Goal: Transaction & Acquisition: Purchase product/service

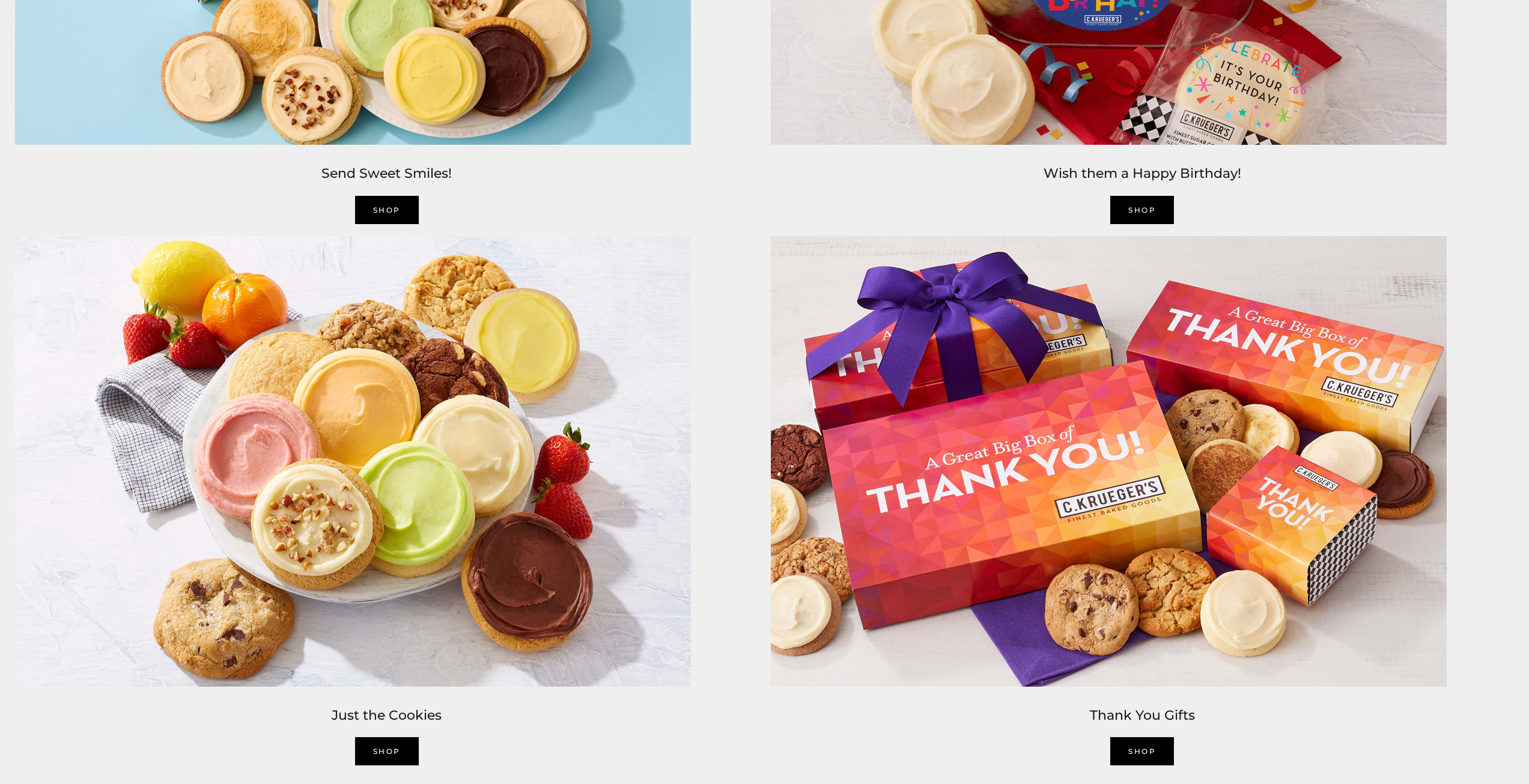
scroll to position [2522, 0]
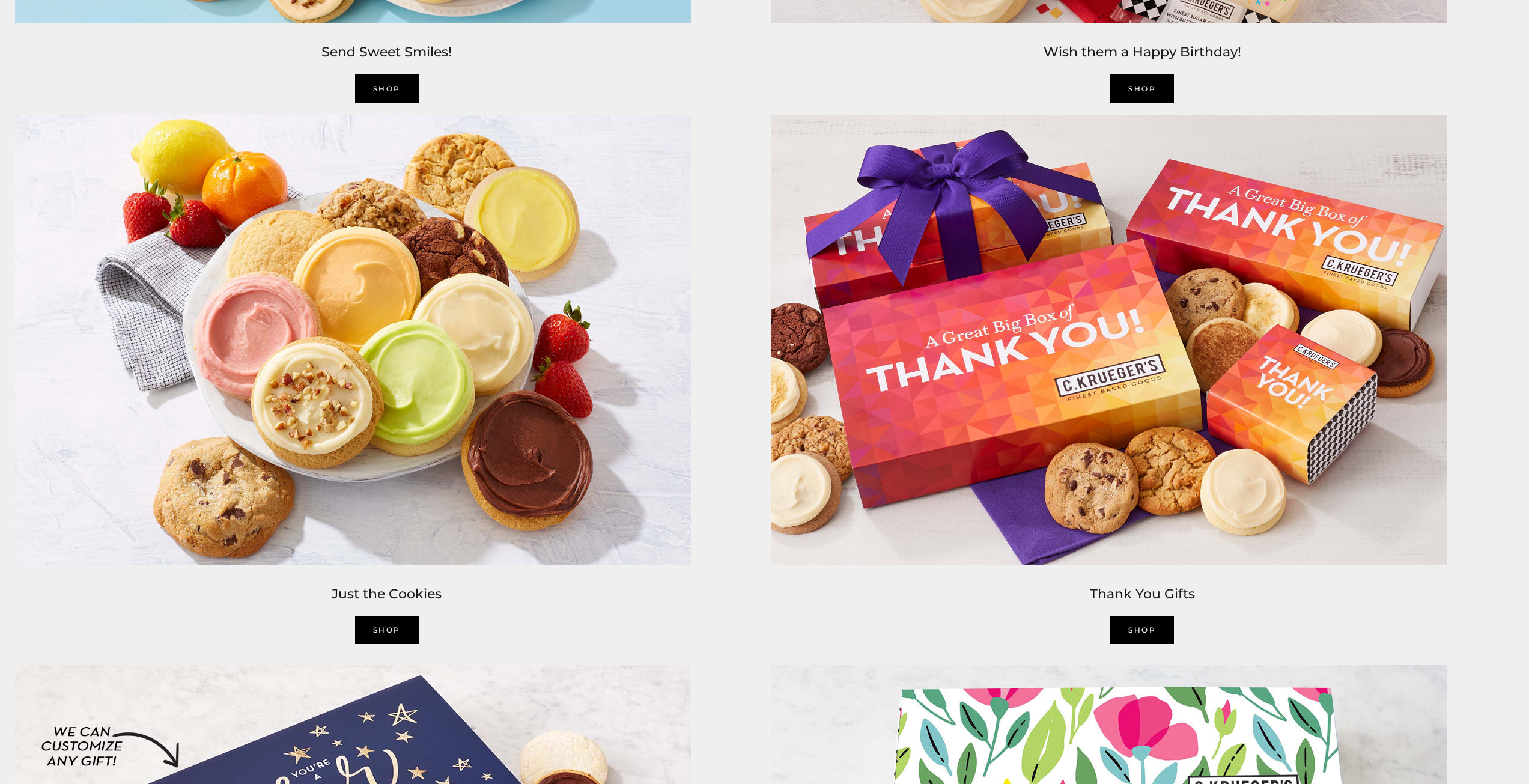
click at [1137, 623] on link "Shop" at bounding box center [1142, 629] width 64 height 28
click at [390, 622] on link "SHOP" at bounding box center [386, 629] width 64 height 28
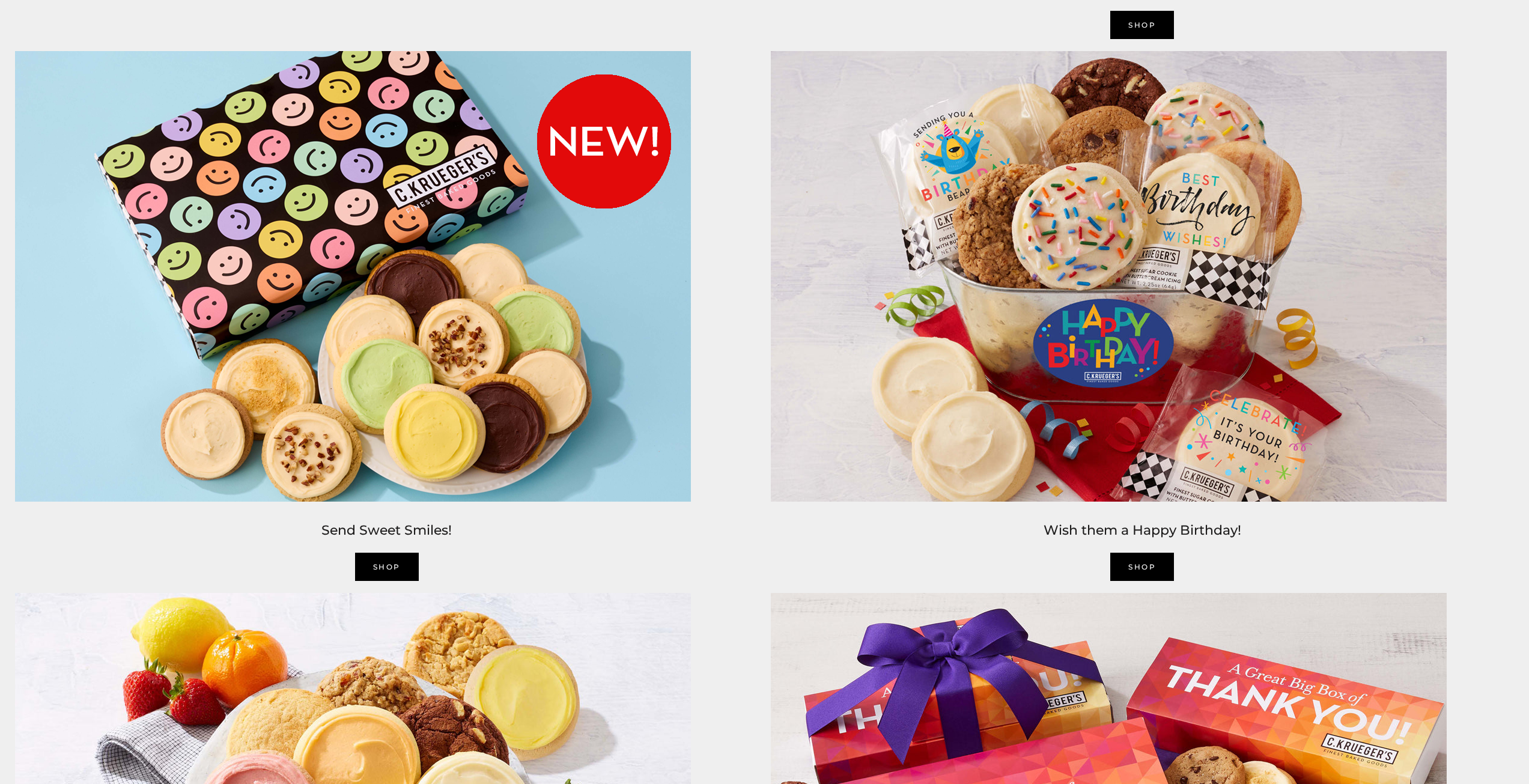
scroll to position [2043, 0]
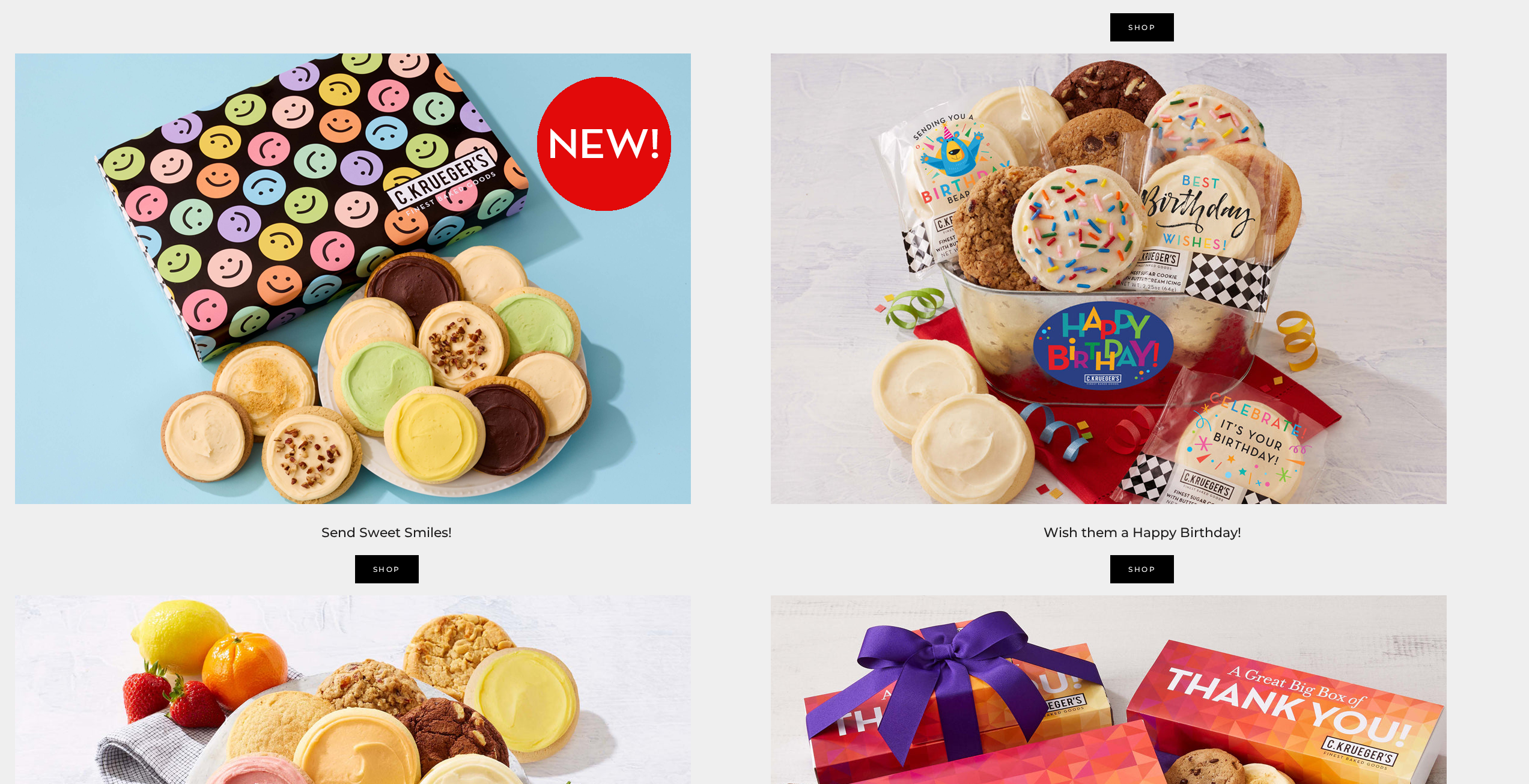
click at [502, 386] on img at bounding box center [352, 278] width 688 height 462
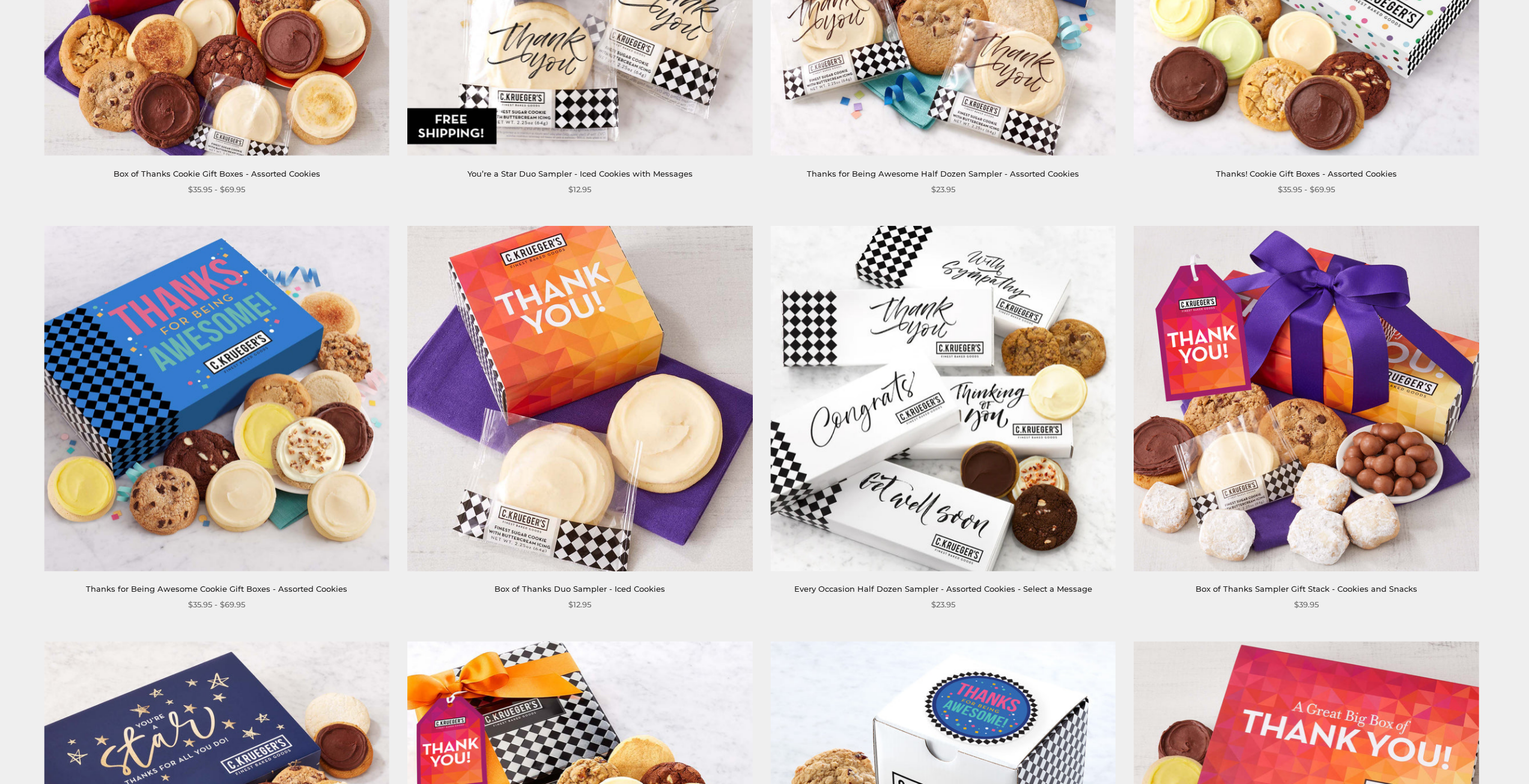
scroll to position [420, 0]
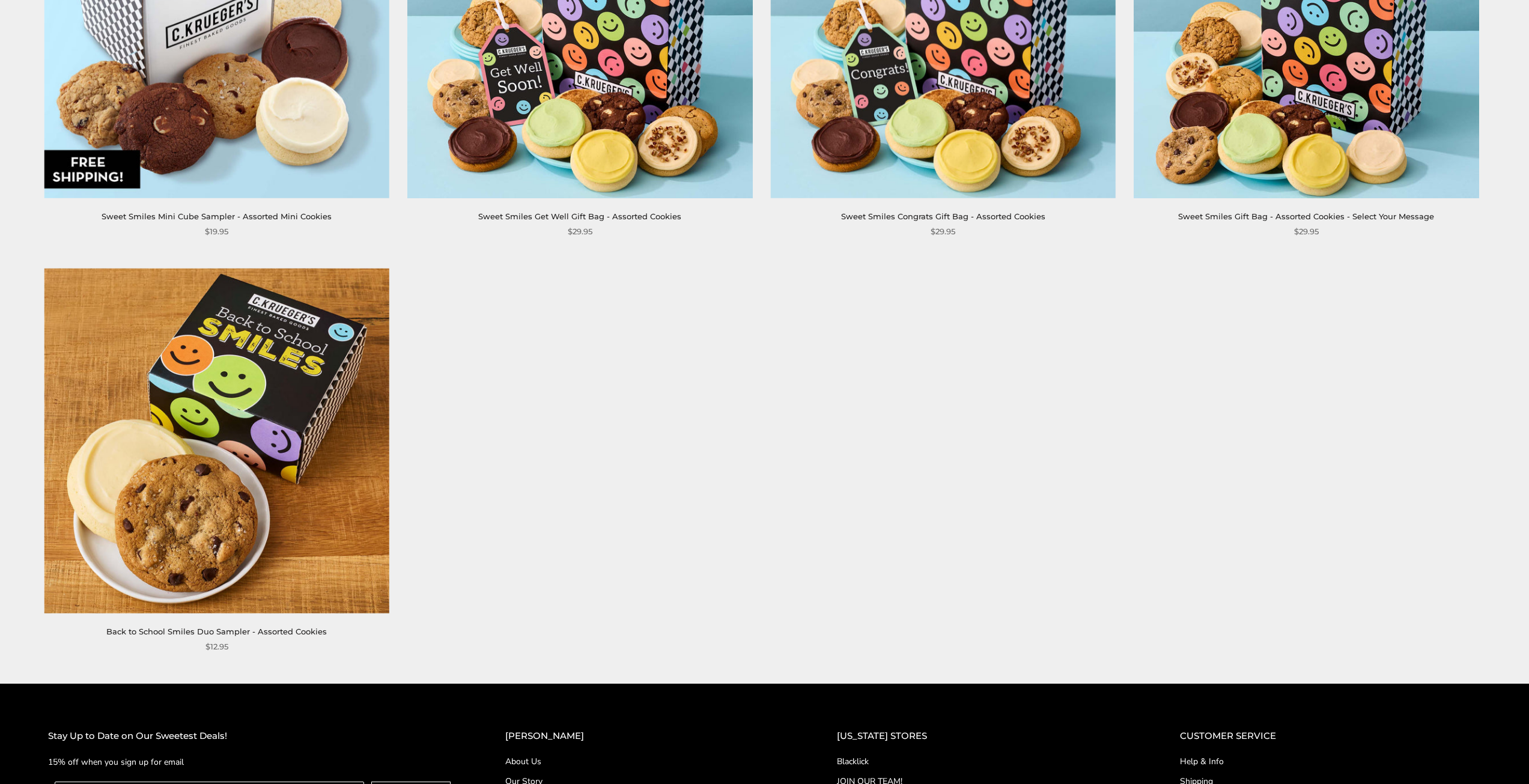
scroll to position [2102, 0]
